Goal: Task Accomplishment & Management: Use online tool/utility

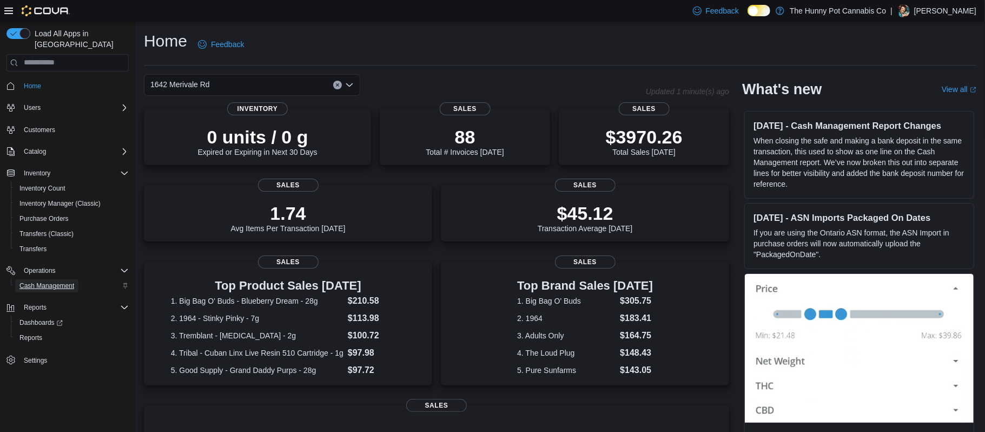
click at [50, 281] on span "Cash Management" at bounding box center [46, 285] width 55 height 9
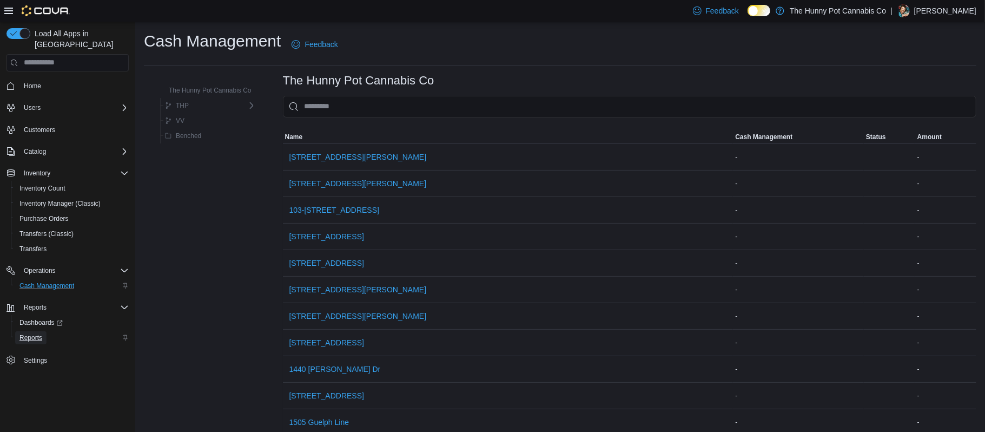
click at [29, 333] on span "Reports" at bounding box center [30, 337] width 23 height 9
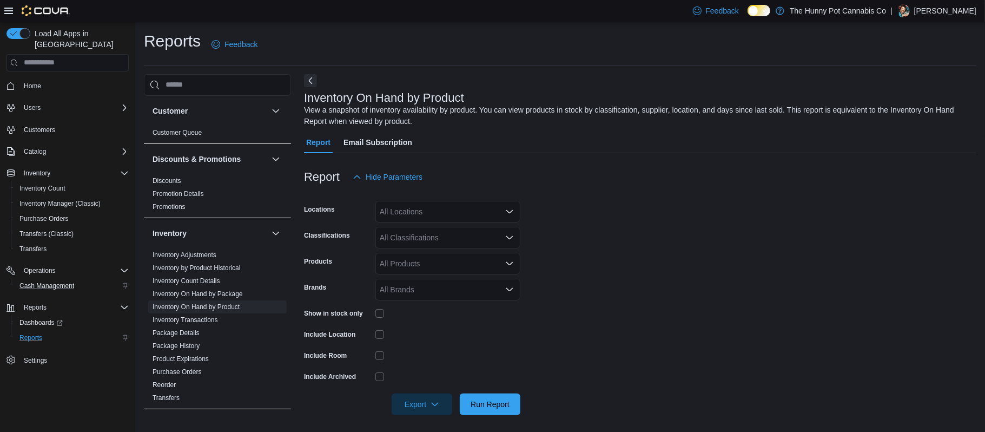
scroll to position [4, 0]
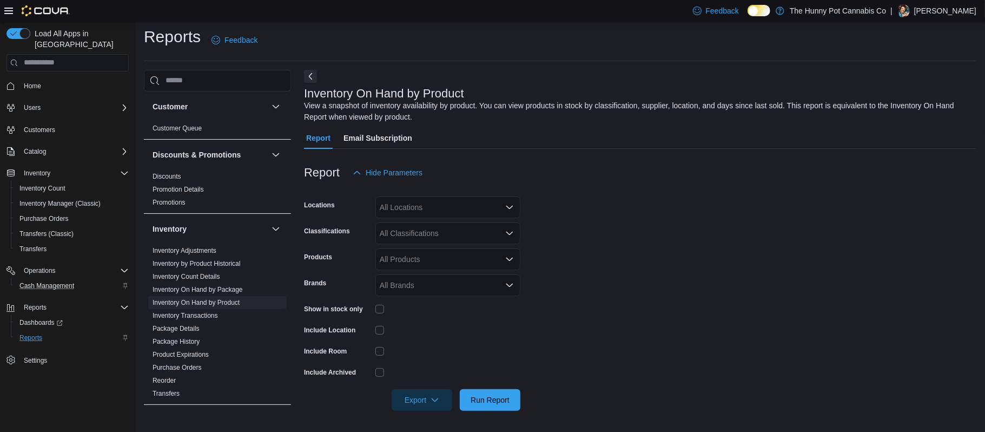
click at [465, 209] on div "All Locations" at bounding box center [448, 207] width 145 height 22
type input "****"
click at [470, 229] on div "1642 Merivale Rd" at bounding box center [448, 225] width 132 height 11
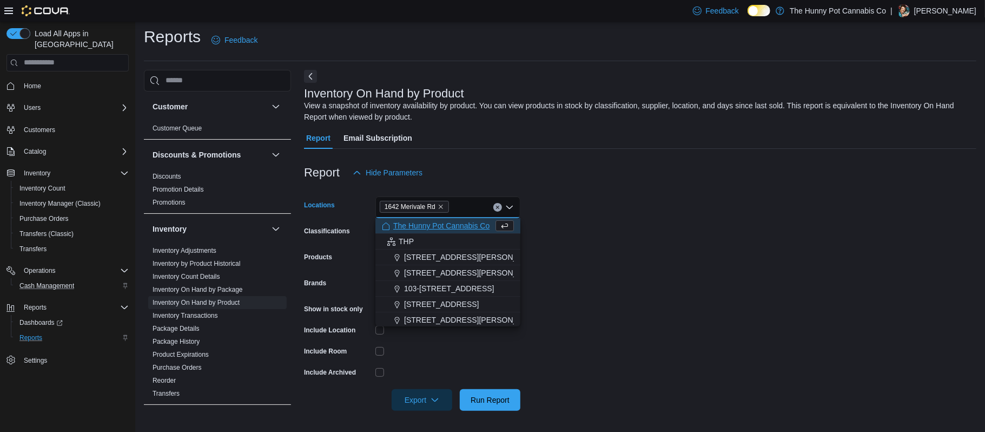
click at [613, 211] on form "Locations [GEOGRAPHIC_DATA] Combo box. Selected. 1642 Merivale Rd. Press Backsp…" at bounding box center [640, 296] width 673 height 227
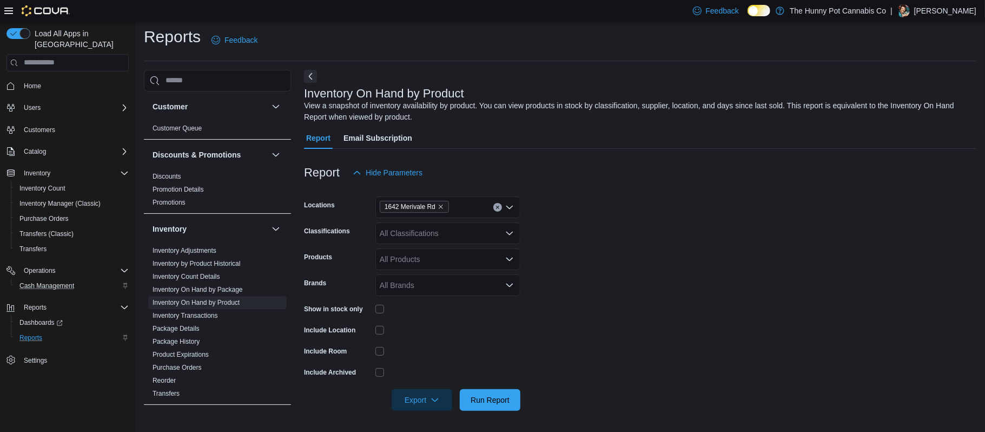
click at [404, 226] on div "All Classifications" at bounding box center [448, 233] width 145 height 22
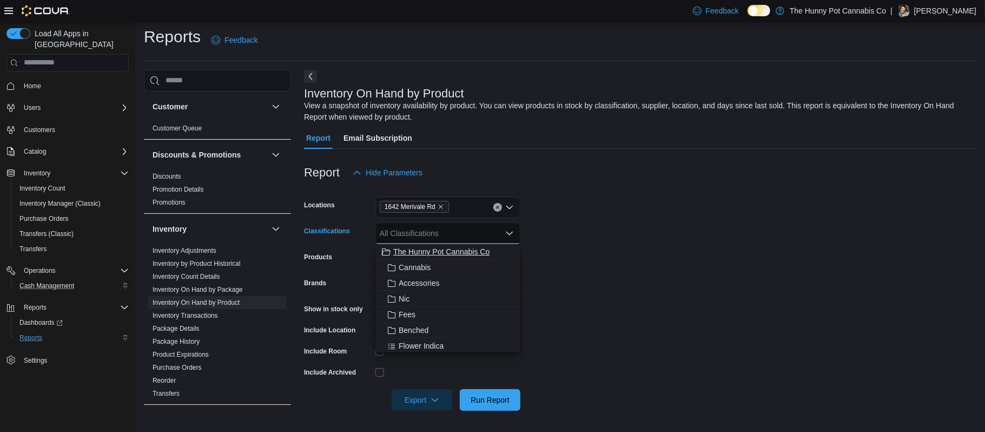
click at [439, 247] on span "The Hunny Pot Cannabis Co" at bounding box center [441, 251] width 96 height 11
click at [731, 245] on form "Locations 1642 Merivale Rd Classifications The Hunny Pot Cannabis Co Combo box.…" at bounding box center [640, 296] width 673 height 227
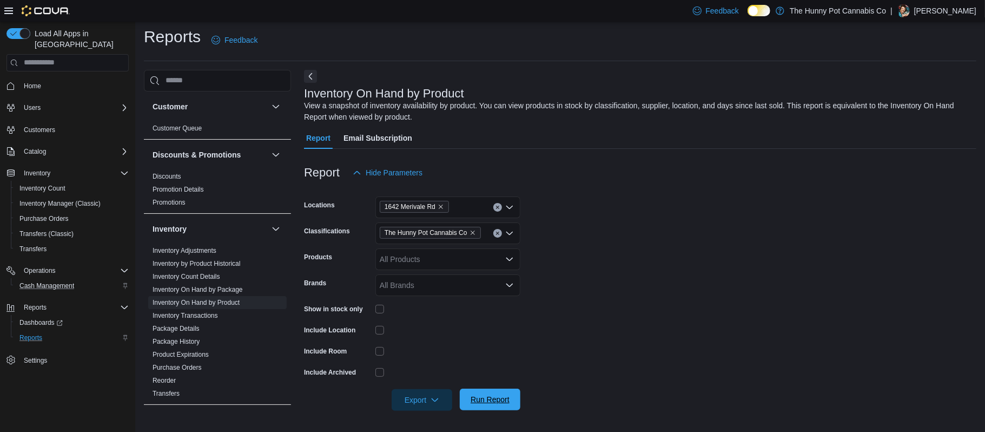
click at [501, 398] on span "Run Report" at bounding box center [490, 399] width 39 height 11
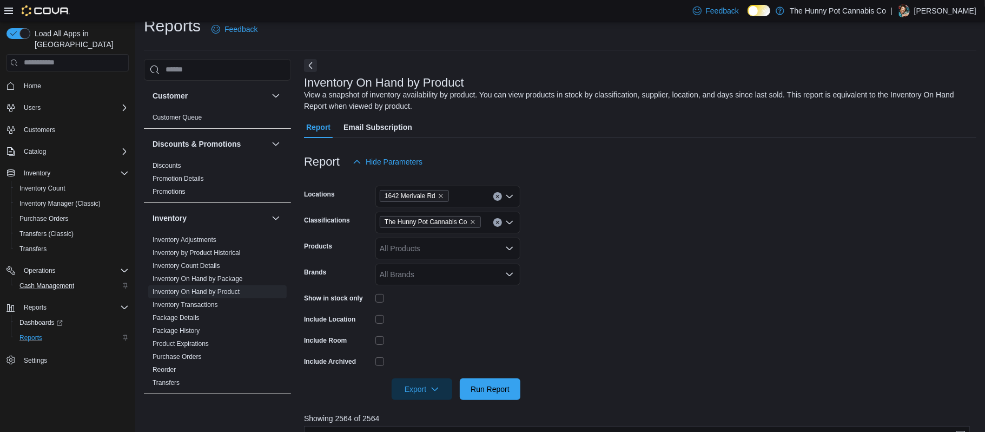
scroll to position [16, 0]
click at [436, 386] on icon "button" at bounding box center [435, 387] width 9 height 9
click at [424, 318] on span "Export to Excel" at bounding box center [423, 318] width 49 height 9
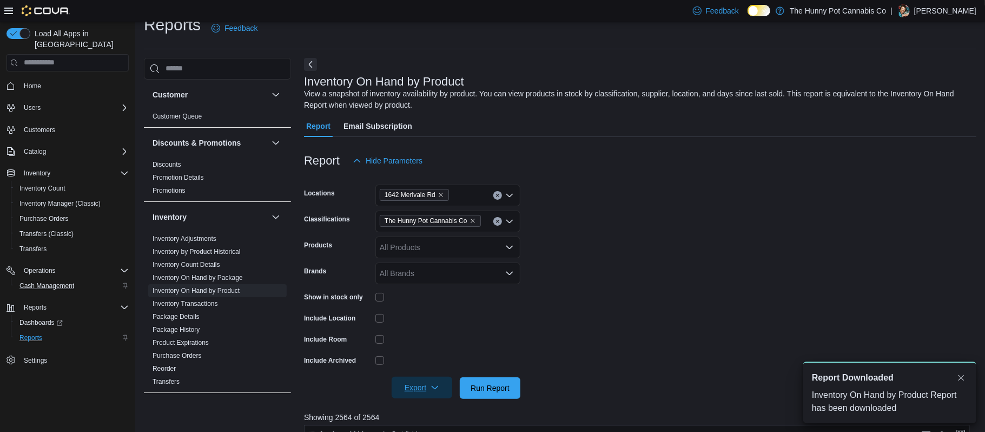
scroll to position [0, 0]
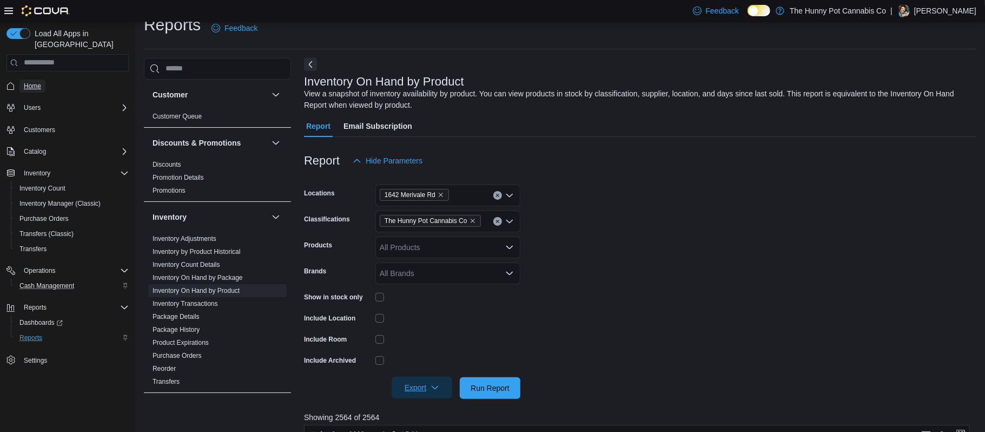
click at [37, 82] on span "Home" at bounding box center [32, 86] width 17 height 9
